Goal: Check status: Verify the current state of an ongoing process or item

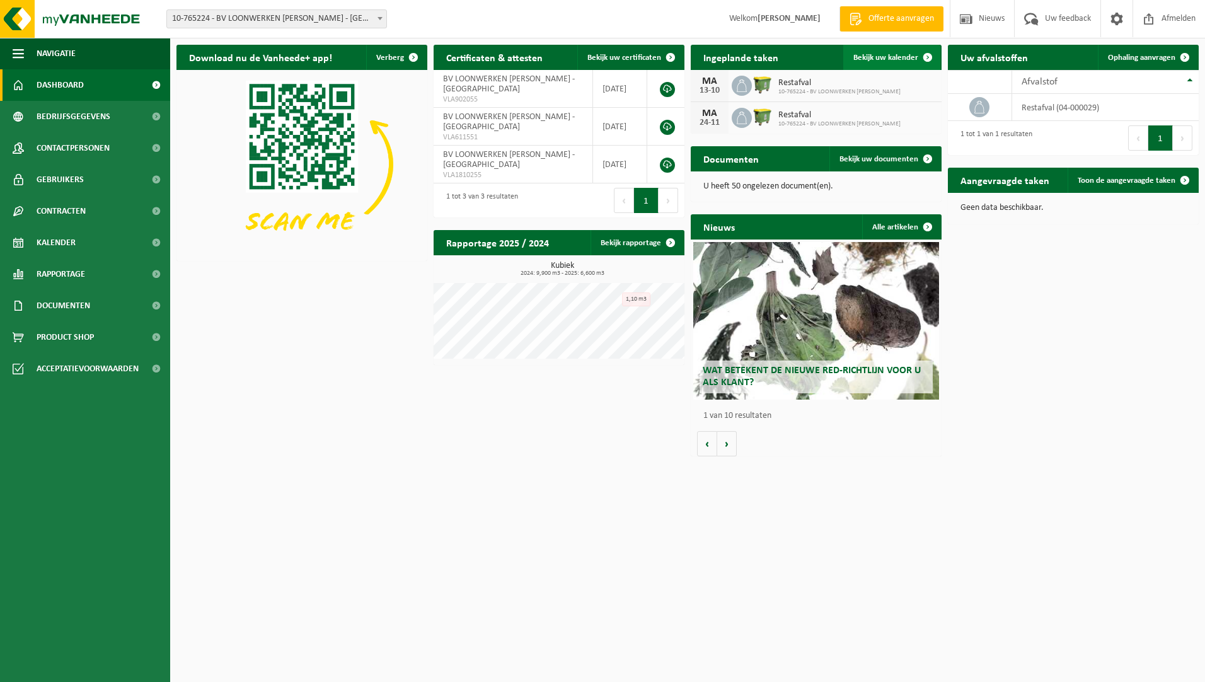
click at [894, 55] on span "Bekijk uw kalender" at bounding box center [885, 58] width 65 height 8
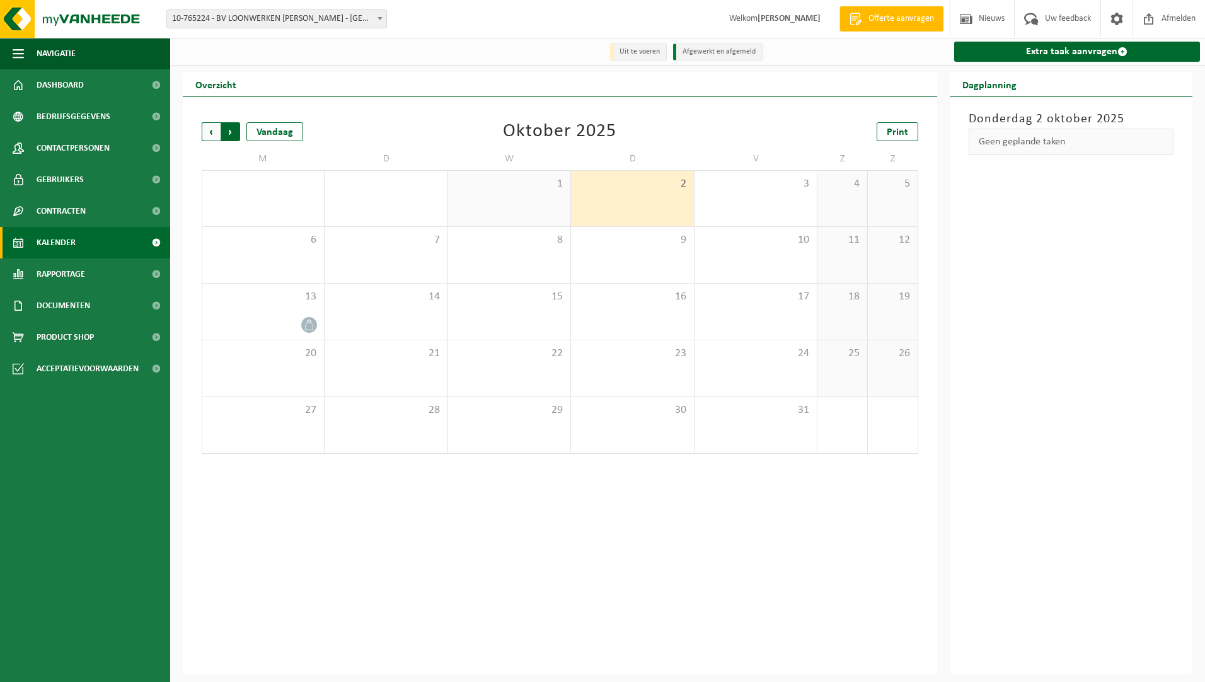
click at [212, 130] on span "Vorige" at bounding box center [211, 131] width 19 height 19
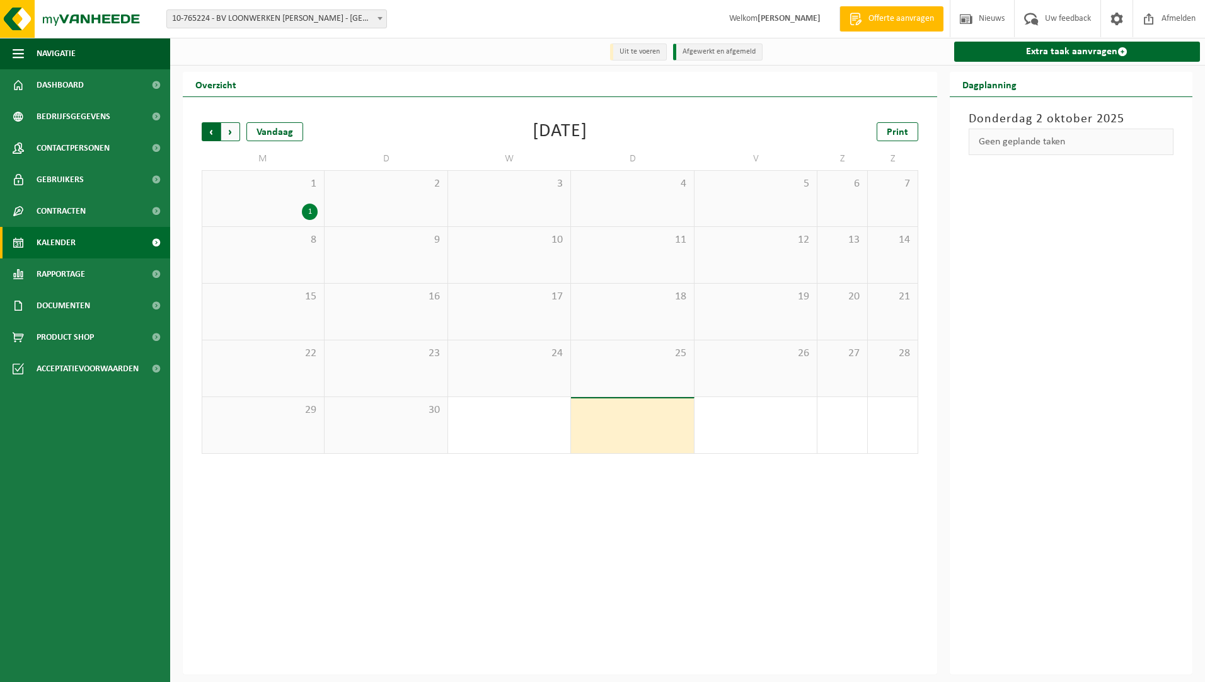
click at [230, 129] on span "Volgende" at bounding box center [230, 131] width 19 height 19
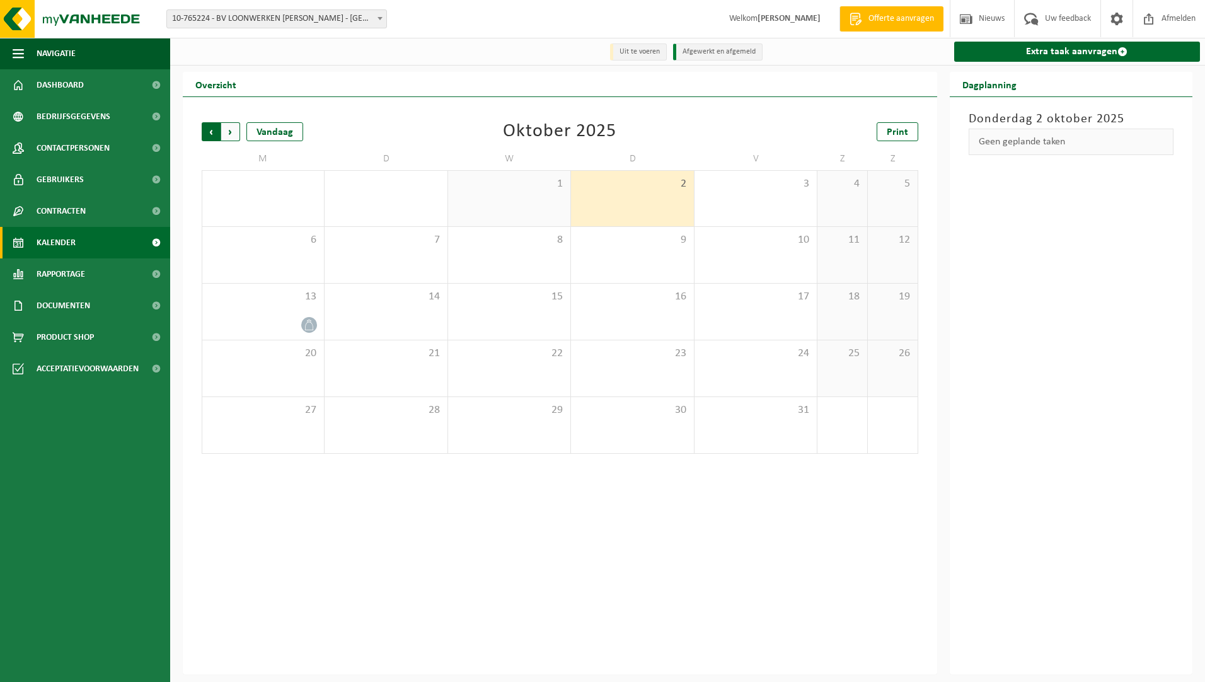
click at [229, 130] on span "Volgende" at bounding box center [230, 131] width 19 height 19
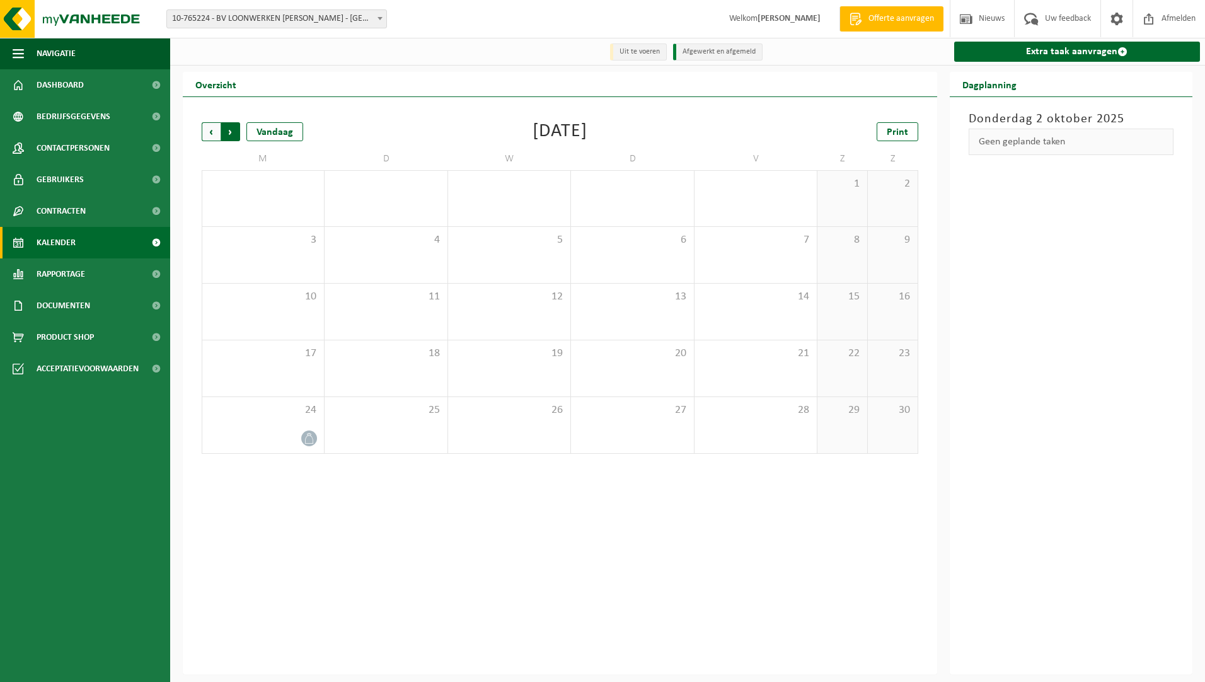
click at [205, 129] on span "Vorige" at bounding box center [211, 131] width 19 height 19
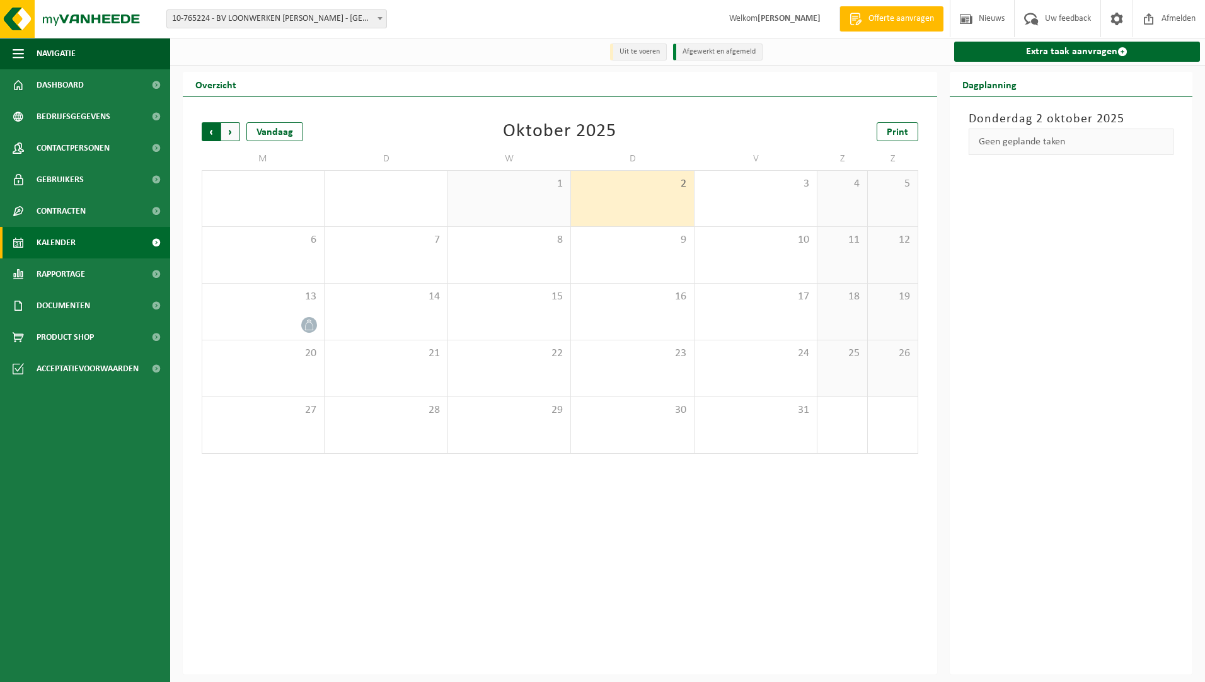
click at [231, 130] on span "Volgende" at bounding box center [230, 131] width 19 height 19
click at [231, 134] on span "Volgende" at bounding box center [230, 131] width 19 height 19
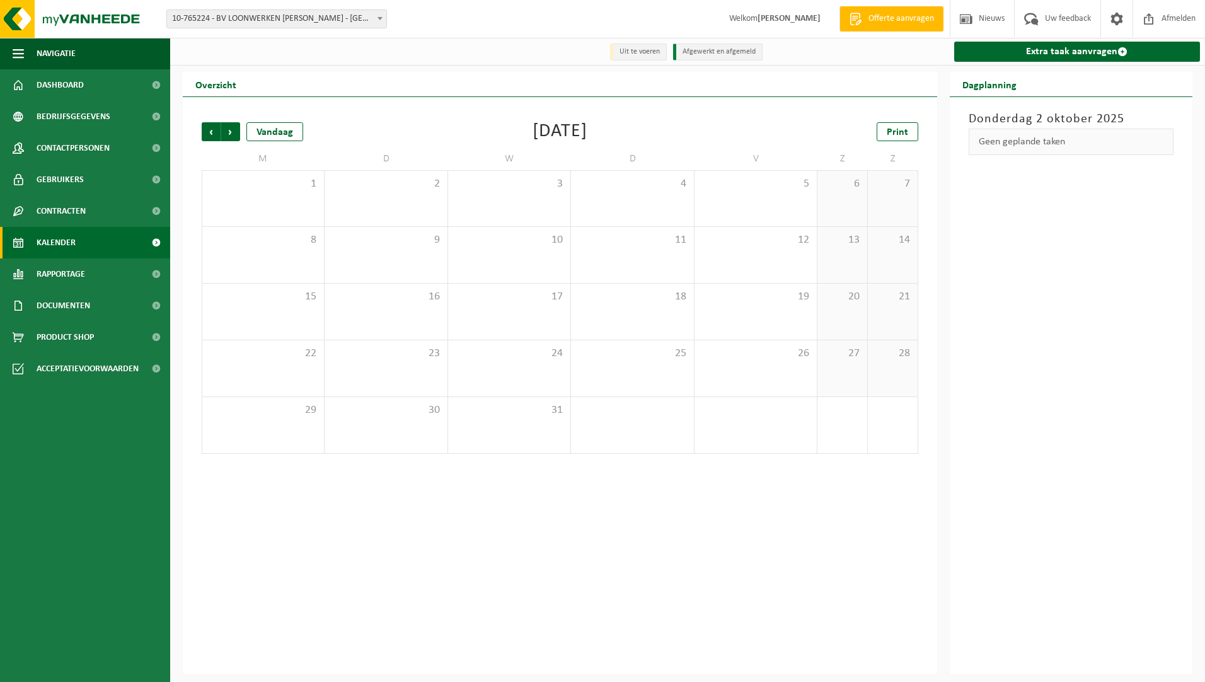
click at [231, 134] on span "Volgende" at bounding box center [230, 131] width 19 height 19
click at [213, 135] on span "Vorige" at bounding box center [211, 131] width 19 height 19
click at [98, 242] on link "Kalender" at bounding box center [85, 243] width 170 height 32
click at [1178, 20] on span "Afmelden" at bounding box center [1178, 18] width 40 height 37
